Goal: Information Seeking & Learning: Learn about a topic

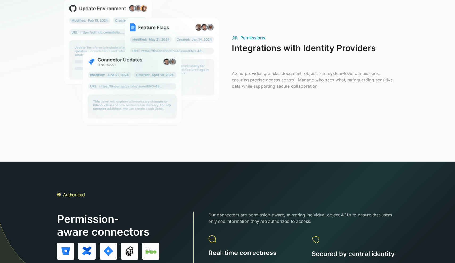
scroll to position [566, 0]
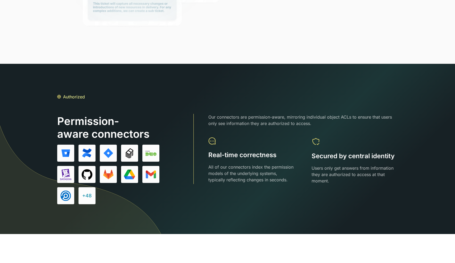
scroll to position [661, 0]
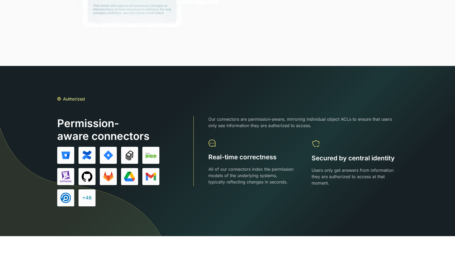
click at [91, 196] on div "+48" at bounding box center [87, 197] width 10 height 7
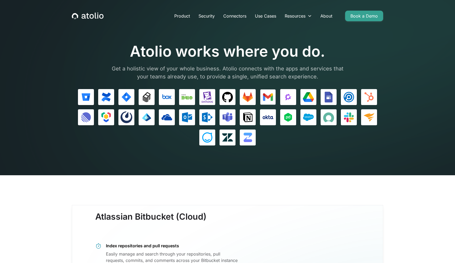
click at [272, 96] on img at bounding box center [267, 96] width 11 height 11
click at [251, 136] on img at bounding box center [247, 137] width 11 height 11
click at [129, 106] on div at bounding box center [227, 117] width 311 height 56
click at [129, 116] on img at bounding box center [126, 117] width 11 height 11
click at [270, 16] on link "Use Cases" at bounding box center [265, 16] width 30 height 11
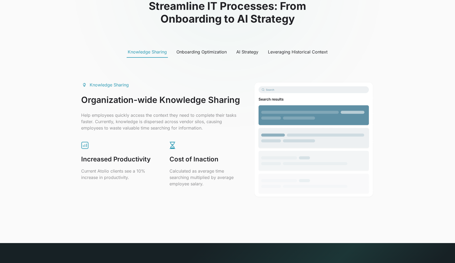
scroll to position [229, 0]
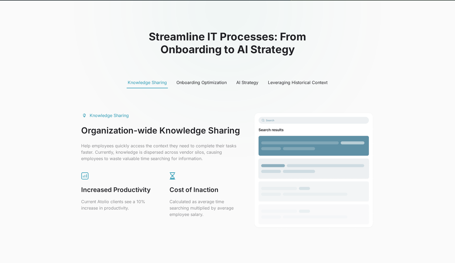
click at [200, 83] on div "Onboarding Optimization" at bounding box center [201, 82] width 50 height 6
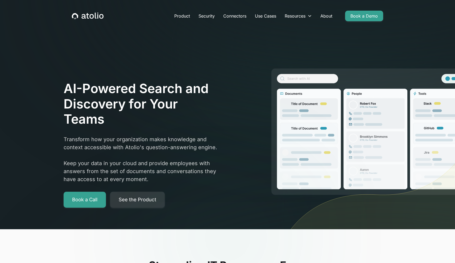
scroll to position [0, 0]
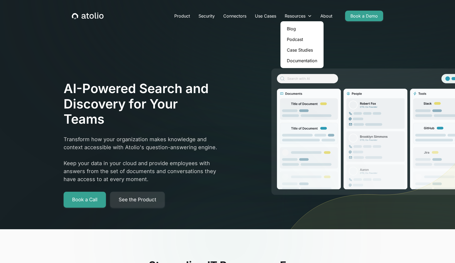
click at [294, 30] on link "Blog" at bounding box center [301, 28] width 39 height 11
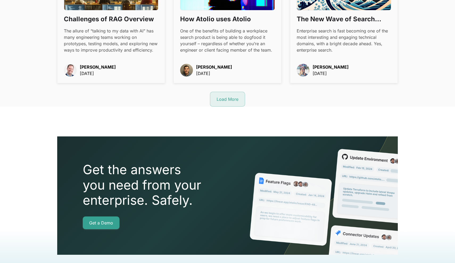
scroll to position [684, 0]
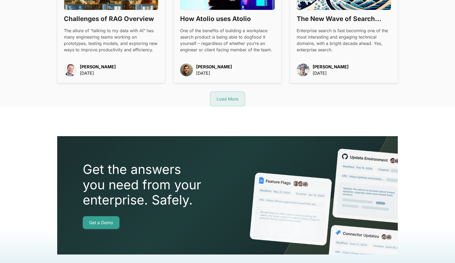
click at [226, 96] on div "Load More" at bounding box center [227, 99] width 22 height 6
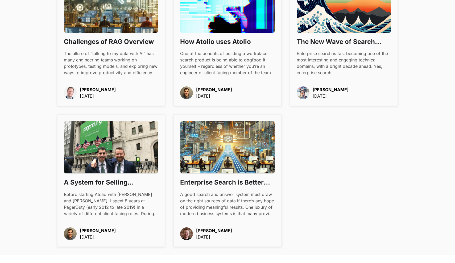
scroll to position [661, 0]
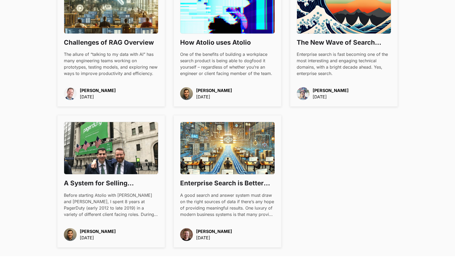
click at [250, 181] on h3 "Enterprise Search is Better Than You Imagine" at bounding box center [227, 183] width 94 height 9
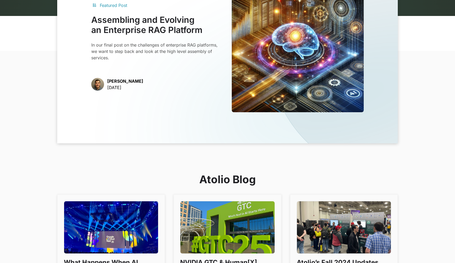
scroll to position [90, 0]
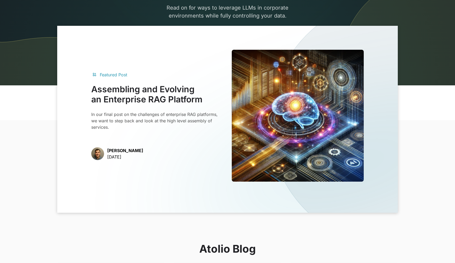
click at [279, 152] on img at bounding box center [298, 116] width 132 height 132
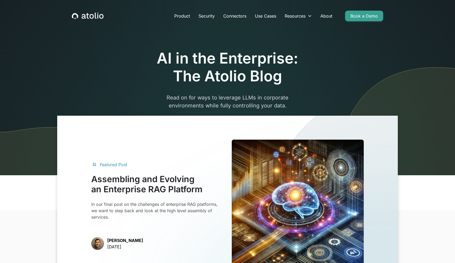
scroll to position [0, 0]
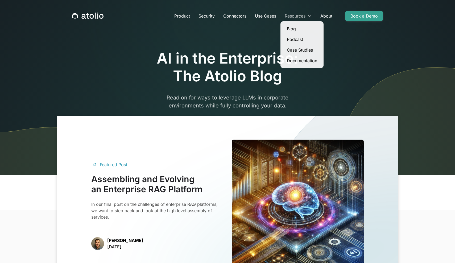
click at [291, 19] on div "Resources" at bounding box center [298, 16] width 36 height 11
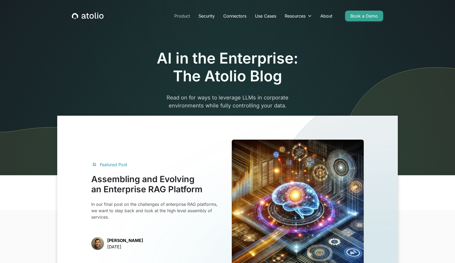
click at [186, 15] on link "Product" at bounding box center [182, 16] width 24 height 11
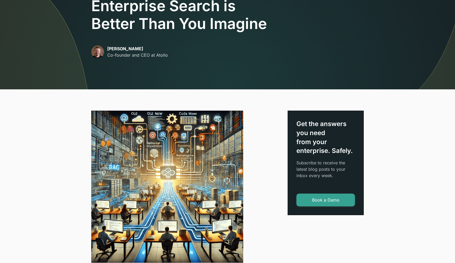
scroll to position [51, 0]
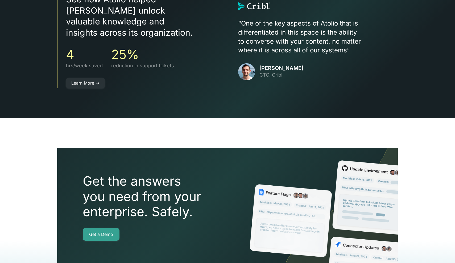
scroll to position [1058, 0]
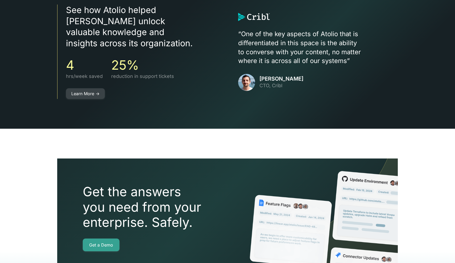
click at [99, 88] on link "Learn More ->" at bounding box center [85, 93] width 39 height 11
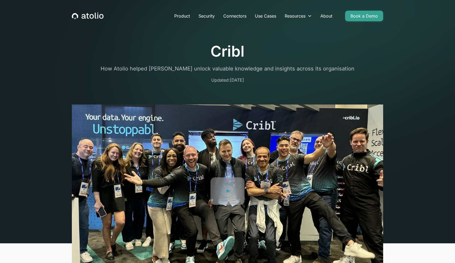
click at [134, 139] on img at bounding box center [227, 191] width 327 height 182
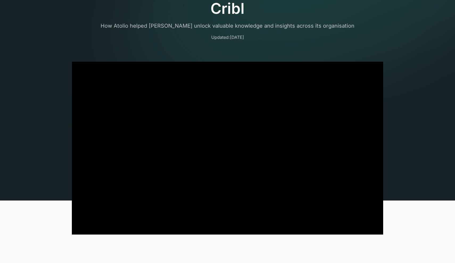
scroll to position [44, 0]
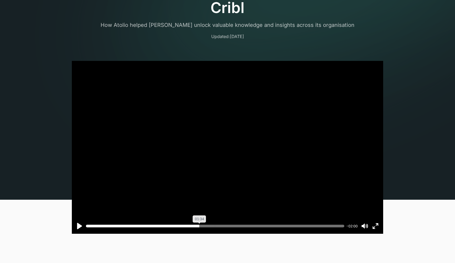
click at [199, 225] on input "Seek" at bounding box center [215, 226] width 258 height 2
click at [193, 226] on input "Seek" at bounding box center [215, 226] width 258 height 2
click at [187, 226] on input "Seek" at bounding box center [215, 226] width 258 height 2
click at [181, 227] on input "Seek" at bounding box center [215, 226] width 258 height 2
click at [170, 227] on input "Seek" at bounding box center [215, 226] width 258 height 2
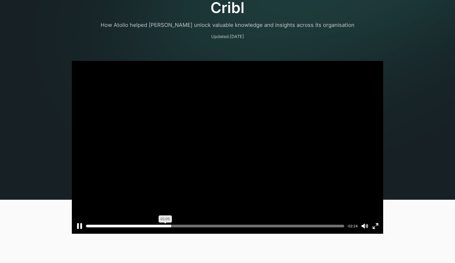
click at [164, 226] on input "Seek" at bounding box center [215, 226] width 258 height 2
click at [166, 225] on input "Seek" at bounding box center [215, 226] width 258 height 2
click at [126, 225] on input "Seek" at bounding box center [215, 226] width 258 height 2
click at [132, 225] on input "Seek" at bounding box center [215, 226] width 258 height 2
click at [137, 225] on input "Seek" at bounding box center [215, 226] width 258 height 2
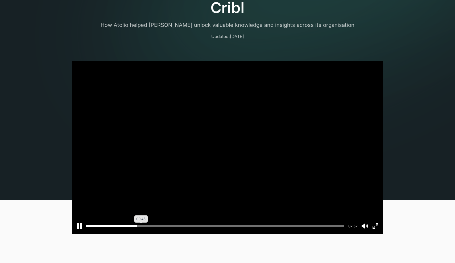
click at [141, 225] on input "Seek" at bounding box center [215, 226] width 258 height 2
click at [146, 226] on input "Seek" at bounding box center [215, 226] width 258 height 2
click at [149, 225] on input "Seek" at bounding box center [215, 226] width 258 height 2
click at [155, 225] on input "Seek" at bounding box center [215, 226] width 258 height 2
click at [160, 225] on input "Seek" at bounding box center [215, 226] width 258 height 2
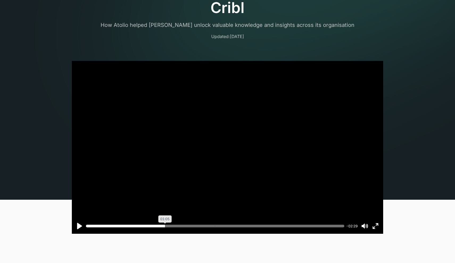
click at [165, 225] on input "Seek" at bounding box center [215, 226] width 258 height 2
click at [170, 225] on input "Seek" at bounding box center [215, 226] width 258 height 2
click at [175, 224] on div "Pause Play % buffered 01:13 -02:24 Unmute Mute Exit fullscreen Enter fullscreen" at bounding box center [227, 223] width 311 height 22
click at [175, 190] on div at bounding box center [227, 147] width 311 height 173
type input "*****"
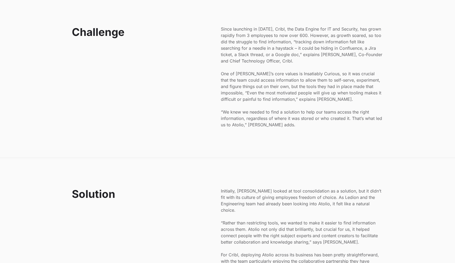
scroll to position [517, 0]
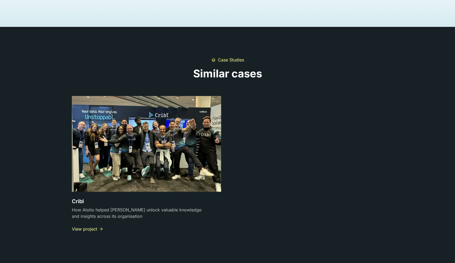
scroll to position [1582, 0]
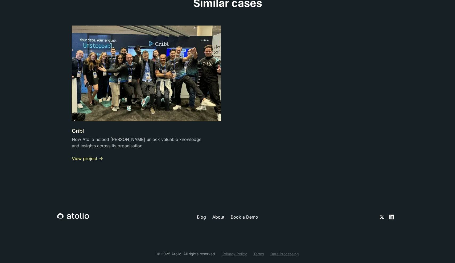
click at [95, 155] on div "View project" at bounding box center [84, 158] width 25 height 6
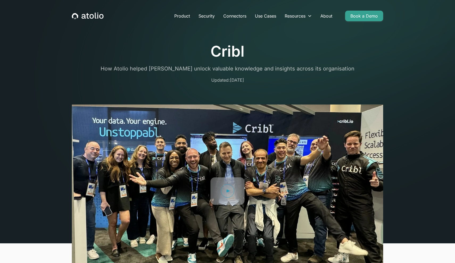
click at [228, 56] on h1 "Cribl" at bounding box center [227, 52] width 311 height 18
drag, startPoint x: 210, startPoint y: 50, endPoint x: 244, endPoint y: 54, distance: 34.2
click at [244, 54] on h1 "Cribl" at bounding box center [227, 52] width 311 height 18
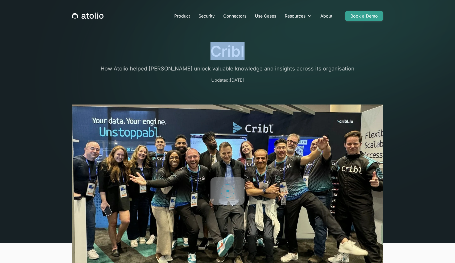
click at [321, 62] on div at bounding box center [227, 62] width 311 height 4
click at [203, 14] on link "Security" at bounding box center [206, 16] width 25 height 11
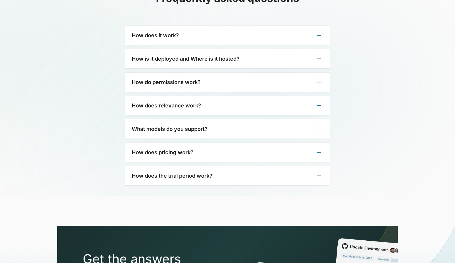
scroll to position [1274, 0]
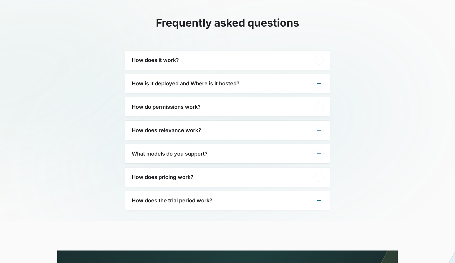
click at [305, 55] on div "How does it work?" at bounding box center [227, 60] width 204 height 19
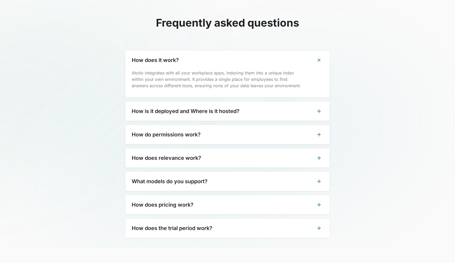
click at [322, 61] on icon at bounding box center [318, 60] width 9 height 9
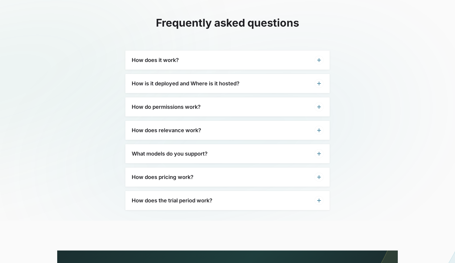
click at [315, 77] on div "How is it deployed and Where is it hosted?" at bounding box center [227, 83] width 204 height 19
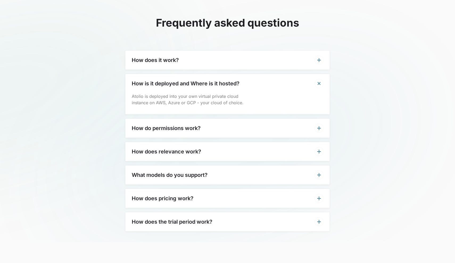
click at [314, 81] on div "How is it deployed and Where is it hosted?" at bounding box center [227, 83] width 204 height 19
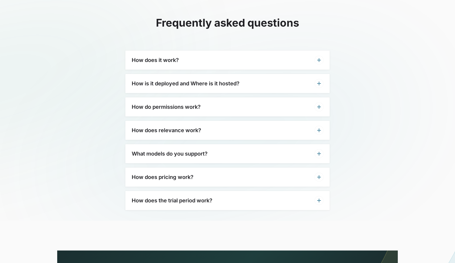
click at [309, 102] on div "How do permissions work?" at bounding box center [227, 106] width 204 height 19
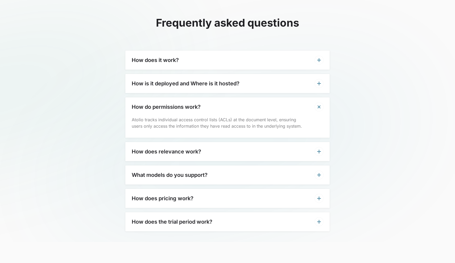
click at [312, 85] on div "How is it deployed and Where is it hosted?" at bounding box center [227, 83] width 204 height 19
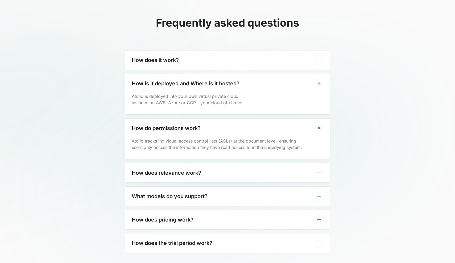
click at [312, 85] on div "How is it deployed and Where is it hosted?" at bounding box center [227, 83] width 204 height 19
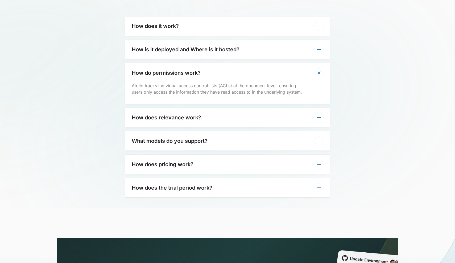
scroll to position [1308, 0]
click at [218, 123] on div "How does relevance work?" at bounding box center [227, 117] width 204 height 19
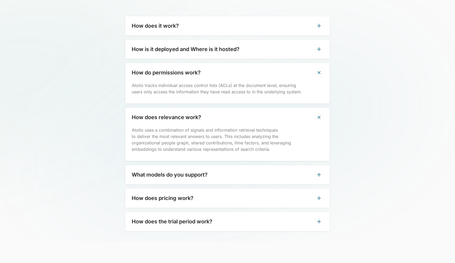
click at [318, 68] on div "How do permissions work?" at bounding box center [227, 72] width 204 height 19
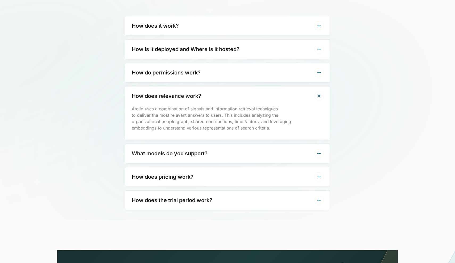
click at [308, 153] on div "What models do you support?" at bounding box center [227, 153] width 204 height 19
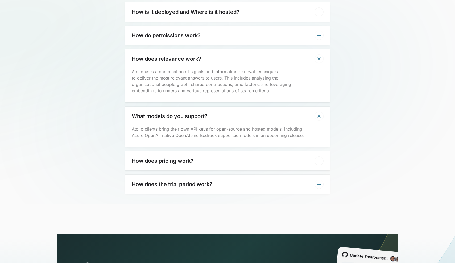
scroll to position [1348, 0]
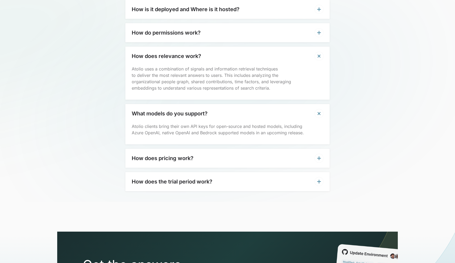
click at [314, 153] on div "How does pricing work?" at bounding box center [227, 158] width 204 height 19
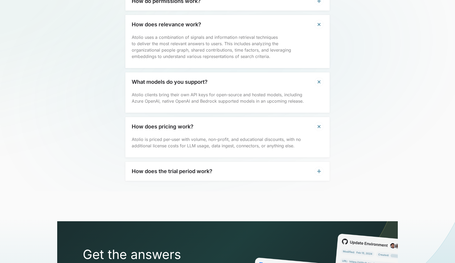
scroll to position [1387, 0]
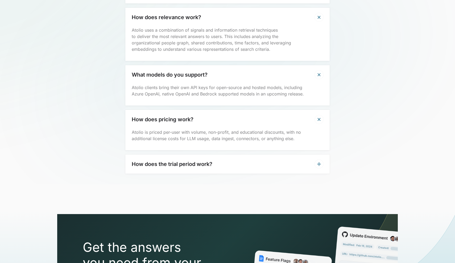
click at [318, 163] on icon at bounding box center [319, 164] width 4 height 4
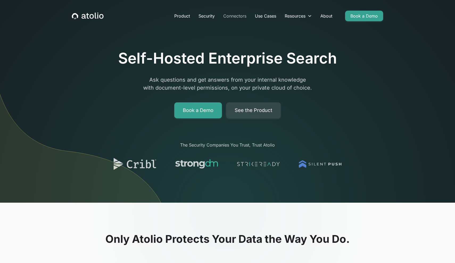
scroll to position [0, 0]
click at [187, 11] on link "Product" at bounding box center [182, 16] width 24 height 11
click at [184, 18] on link "Product" at bounding box center [182, 16] width 24 height 11
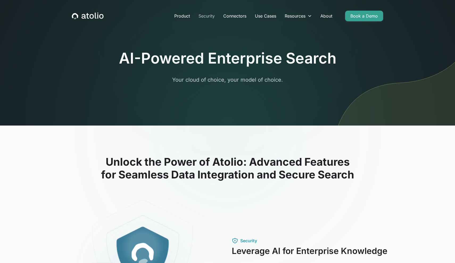
click at [214, 17] on link "Security" at bounding box center [206, 16] width 25 height 11
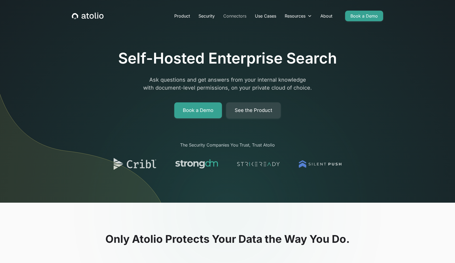
click at [241, 16] on link "Connectors" at bounding box center [235, 16] width 32 height 11
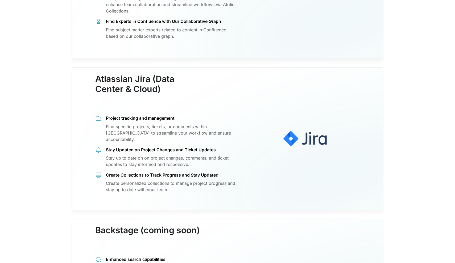
scroll to position [451, 0]
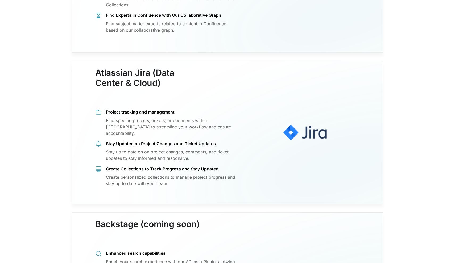
click at [279, 84] on img at bounding box center [304, 132] width 119 height 96
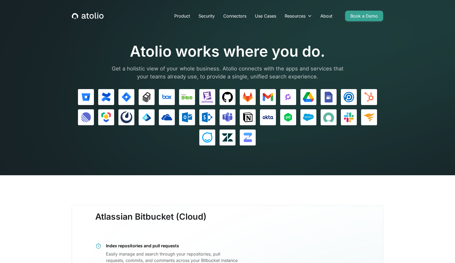
scroll to position [0, 0]
click at [272, 15] on link "Use Cases" at bounding box center [265, 16] width 30 height 11
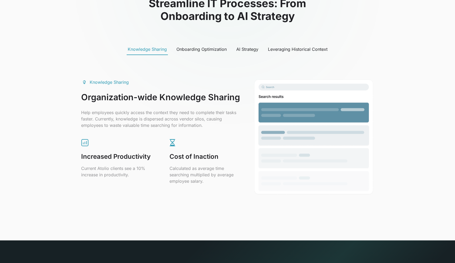
scroll to position [263, 0]
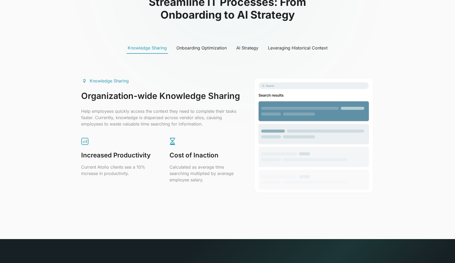
click at [213, 49] on div "Onboarding Optimization" at bounding box center [201, 48] width 50 height 6
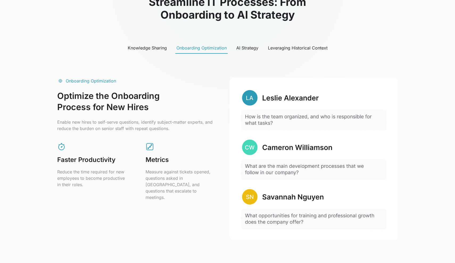
click at [242, 46] on div "AI Strategy" at bounding box center [247, 48] width 22 height 6
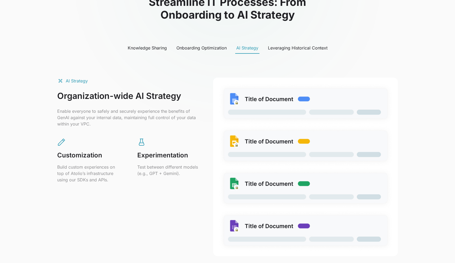
click at [275, 46] on div "Leveraging Historical Context" at bounding box center [298, 48] width 60 height 6
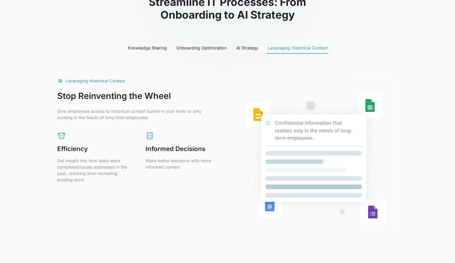
click at [155, 45] on div "Knowledge Sharing" at bounding box center [147, 48] width 39 height 6
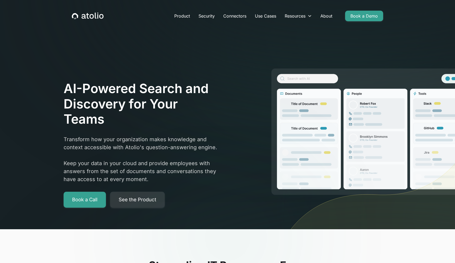
scroll to position [0, 0]
click at [329, 12] on link "About" at bounding box center [326, 16] width 20 height 11
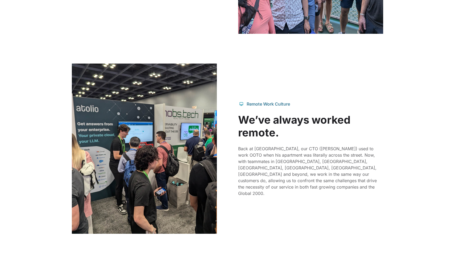
scroll to position [513, 0]
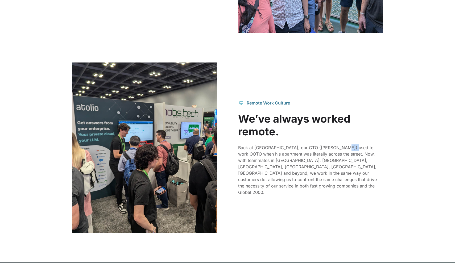
drag, startPoint x: 335, startPoint y: 154, endPoint x: 347, endPoint y: 152, distance: 12.1
click at [347, 152] on p "Back at [GEOGRAPHIC_DATA], our CTO ([PERSON_NAME]) used to work OOTO when his a…" at bounding box center [310, 169] width 145 height 51
click at [338, 155] on p "Back at [GEOGRAPHIC_DATA], our CTO ([PERSON_NAME]) used to work OOTO when his a…" at bounding box center [310, 169] width 145 height 51
drag, startPoint x: 334, startPoint y: 154, endPoint x: 345, endPoint y: 153, distance: 11.2
click at [345, 153] on p "Back at Splunk, our CTO (Gareth) used to work OOTO when his apartment was liter…" at bounding box center [310, 169] width 145 height 51
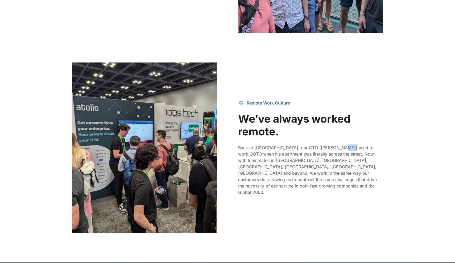
click at [343, 154] on p "Back at Splunk, our CTO (Gareth) used to work OOTO when his apartment was liter…" at bounding box center [310, 169] width 145 height 51
drag, startPoint x: 334, startPoint y: 154, endPoint x: 346, endPoint y: 152, distance: 12.3
click at [346, 152] on p "Back at Splunk, our CTO (Gareth) used to work OOTO when his apartment was liter…" at bounding box center [310, 169] width 145 height 51
click at [382, 97] on div "Remote Work Culture We’ve always worked remote. Back at Splunk, our CTO (Gareth…" at bounding box center [227, 147] width 311 height 170
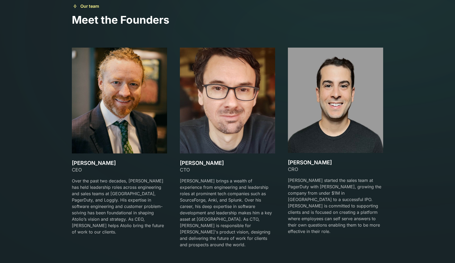
scroll to position [805, 0]
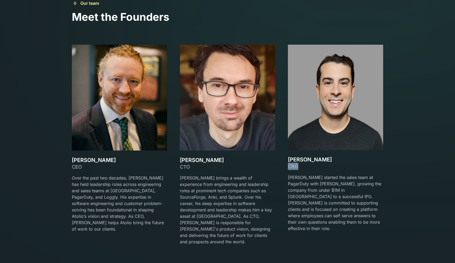
drag, startPoint x: 288, startPoint y: 166, endPoint x: 300, endPoint y: 163, distance: 13.1
click at [300, 163] on div "CRO" at bounding box center [335, 166] width 95 height 7
click at [293, 167] on div "CRO" at bounding box center [335, 166] width 95 height 7
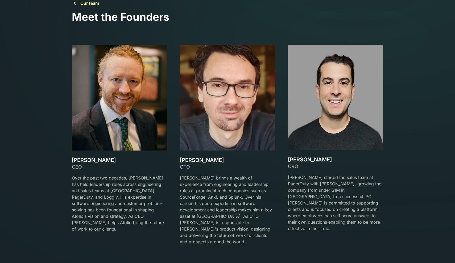
click at [293, 167] on div "CRO" at bounding box center [335, 166] width 95 height 7
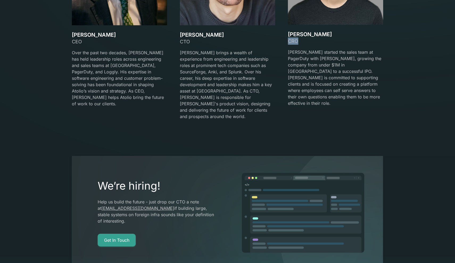
scroll to position [929, 0]
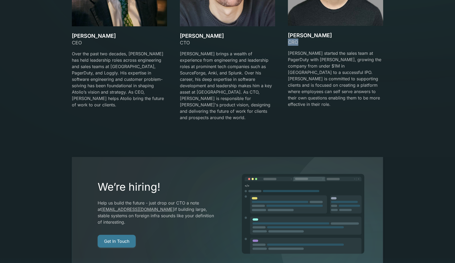
click at [122, 235] on link "Get In Touch" at bounding box center [117, 241] width 38 height 13
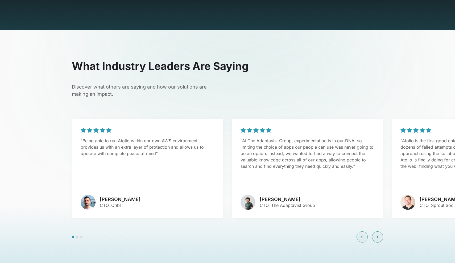
scroll to position [1201, 0]
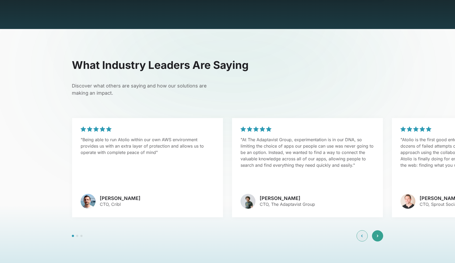
click at [377, 230] on div at bounding box center [377, 235] width 11 height 11
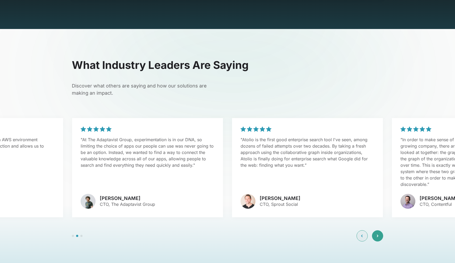
click at [377, 230] on div at bounding box center [377, 235] width 11 height 11
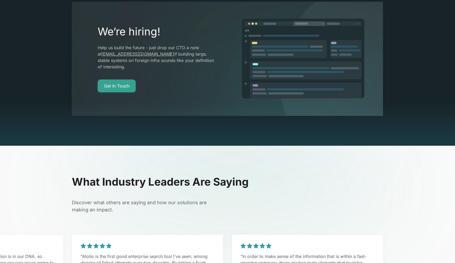
scroll to position [1049, 0]
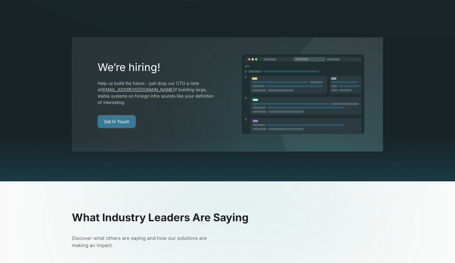
click at [131, 115] on link "Get In Touch" at bounding box center [117, 121] width 38 height 13
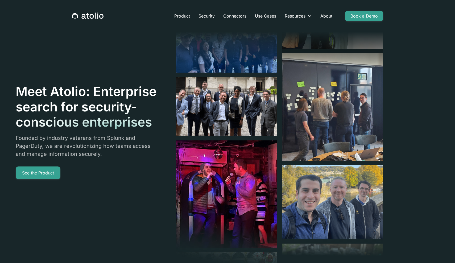
scroll to position [0, 0]
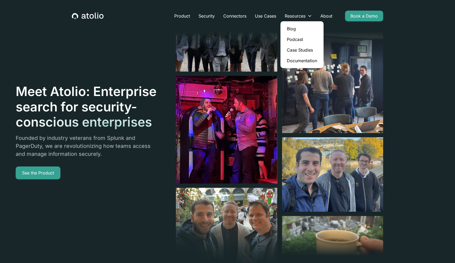
click at [298, 59] on link "Documentation" at bounding box center [301, 60] width 39 height 11
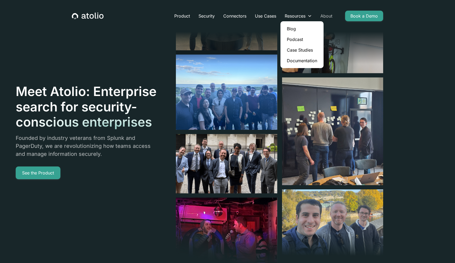
click at [324, 13] on link "About" at bounding box center [326, 16] width 20 height 11
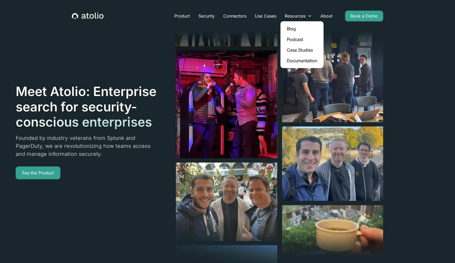
click at [308, 51] on link "Case Studies" at bounding box center [301, 50] width 39 height 11
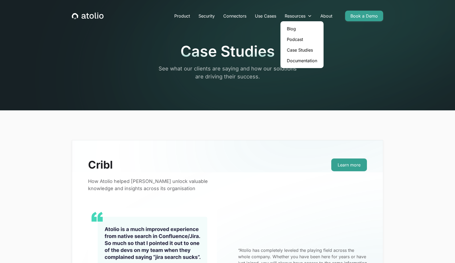
click at [299, 41] on link "Podcast" at bounding box center [301, 39] width 39 height 11
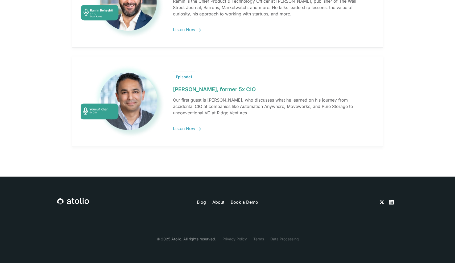
scroll to position [1906, 0]
click at [198, 262] on div "Blog About Book a Demo © 2025 Atolio. All rights reserved. Privacy Policy Terms…" at bounding box center [227, 219] width 340 height 86
click at [187, 129] on link at bounding box center [227, 101] width 310 height 90
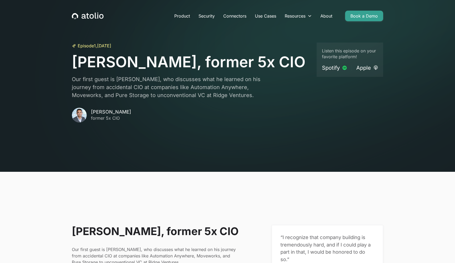
click at [147, 196] on section "Yousuf Khan, former 5x CIO Our first guest is Yousuf Khan, who discusses what h…" at bounding box center [227, 253] width 455 height 163
click at [135, 147] on div "Episode 1 , March 24, 2021 Yousuf Khan, former 5x CIO Our first guest is Yousuf…" at bounding box center [227, 107] width 324 height 129
click at [143, 198] on section "[PERSON_NAME], former 5x CIO Our first guest is [PERSON_NAME], who discusses wh…" at bounding box center [227, 253] width 455 height 163
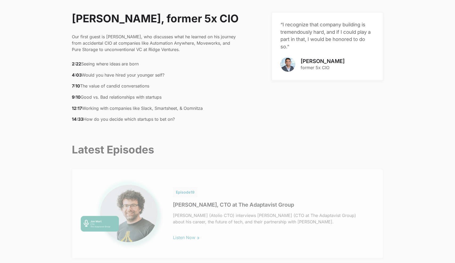
scroll to position [218, 0]
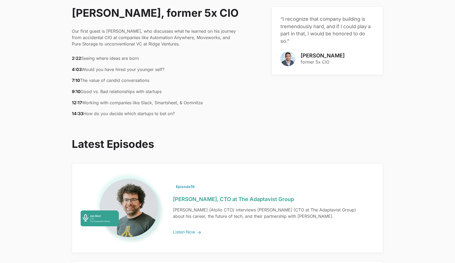
click at [132, 191] on link at bounding box center [227, 207] width 310 height 89
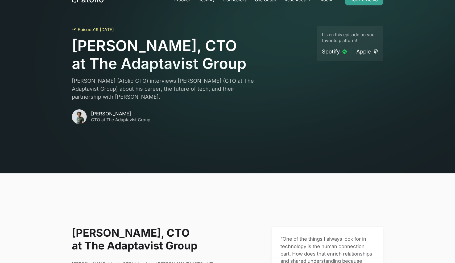
scroll to position [16, 0]
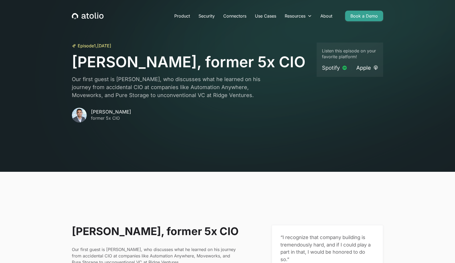
click at [329, 67] on div "Spotify" at bounding box center [331, 67] width 18 height 7
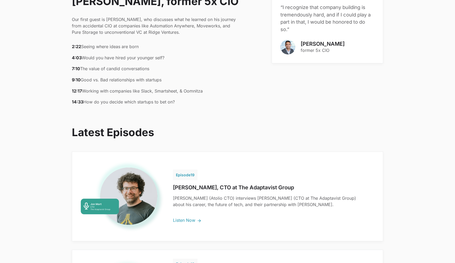
scroll to position [230, 0]
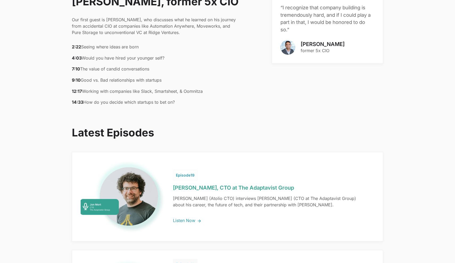
click at [183, 180] on link at bounding box center [227, 196] width 310 height 89
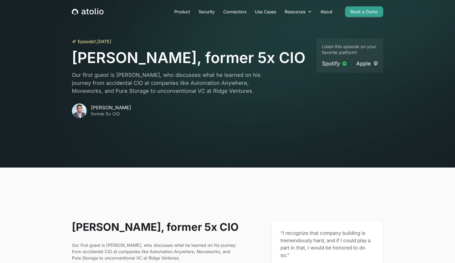
scroll to position [0, 0]
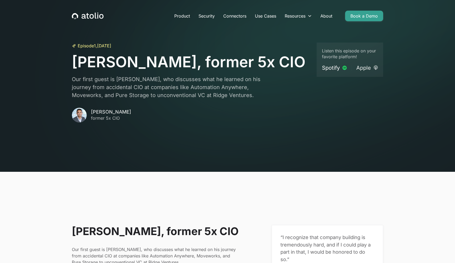
click at [371, 67] on link "Apple" at bounding box center [367, 67] width 22 height 7
click at [340, 66] on link "Spotify" at bounding box center [334, 67] width 25 height 7
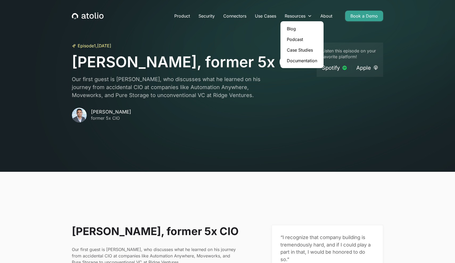
click at [291, 31] on link "Blog" at bounding box center [301, 28] width 39 height 11
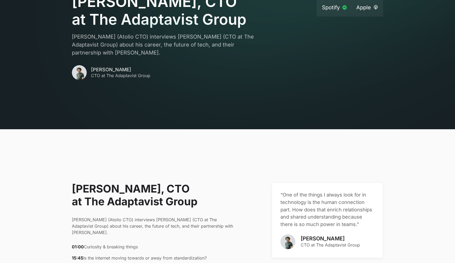
scroll to position [43, 0]
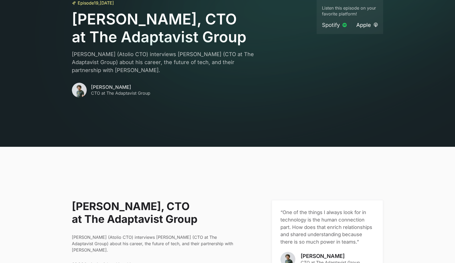
click at [326, 28] on div "Spotify" at bounding box center [331, 24] width 18 height 7
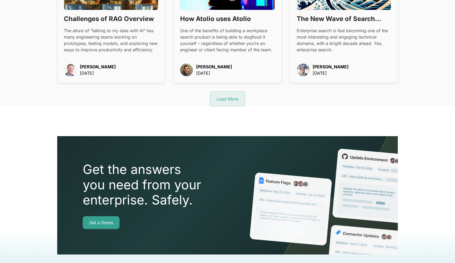
scroll to position [697, 0]
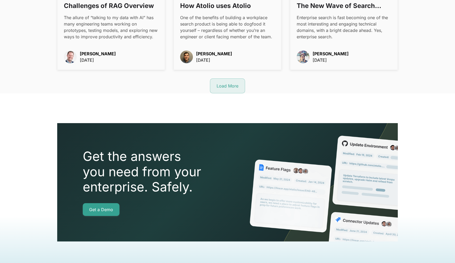
click at [226, 87] on div "Load More" at bounding box center [227, 86] width 22 height 6
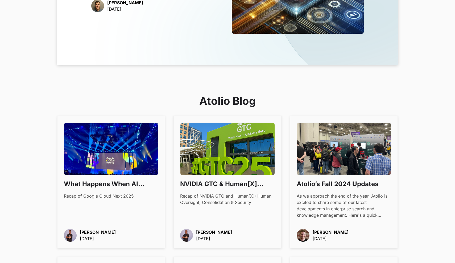
scroll to position [238, 0]
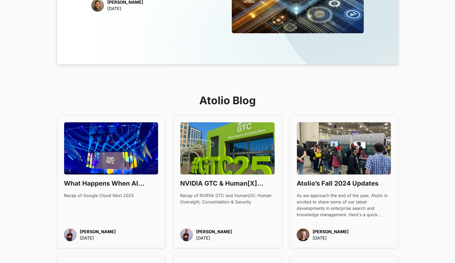
click at [124, 184] on h3 "What Happens When AI Becomes Boring" at bounding box center [111, 183] width 94 height 9
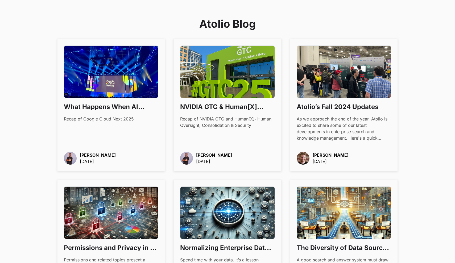
scroll to position [298, 0]
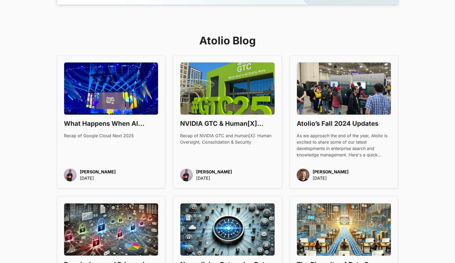
click at [188, 174] on img at bounding box center [186, 175] width 13 height 13
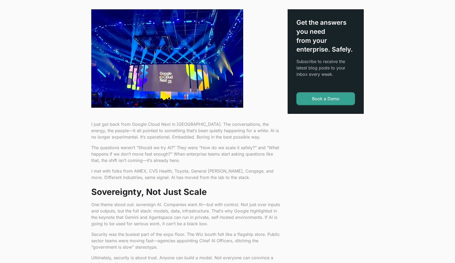
scroll to position [157, 0]
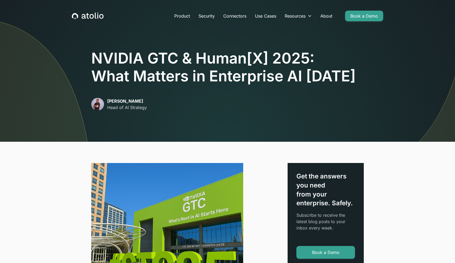
click at [96, 105] on img at bounding box center [97, 104] width 13 height 13
drag, startPoint x: 131, startPoint y: 101, endPoint x: 104, endPoint y: 102, distance: 27.1
click at [104, 102] on div "[PERSON_NAME] Head of AI Strategy" at bounding box center [119, 104] width 56 height 13
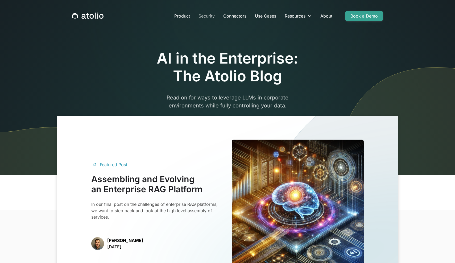
click at [210, 18] on link "Security" at bounding box center [206, 16] width 25 height 11
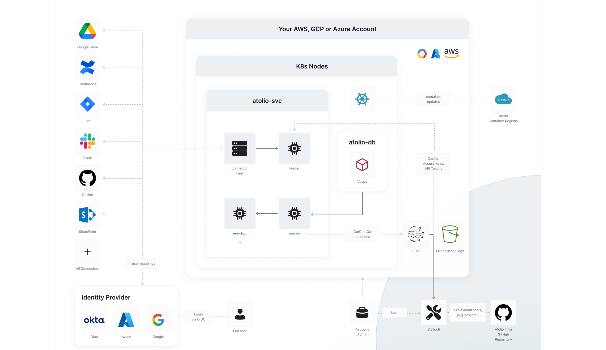
scroll to position [881, 0]
